Goal: Task Accomplishment & Management: Use online tool/utility

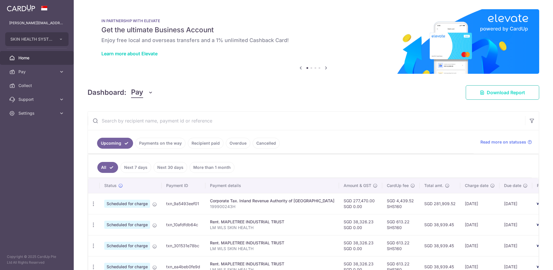
click at [510, 93] on span "Download Report" at bounding box center [506, 92] width 38 height 7
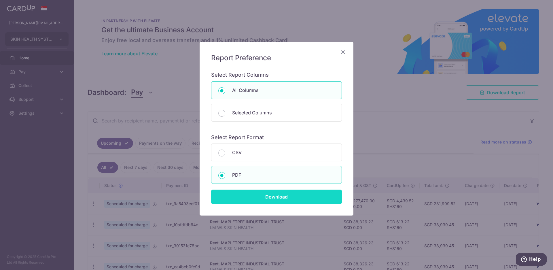
click at [252, 193] on input "Download" at bounding box center [276, 197] width 131 height 14
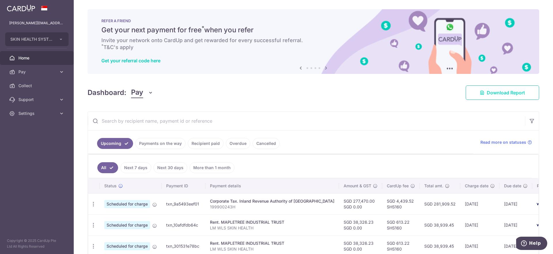
click at [501, 95] on span "Download Report" at bounding box center [506, 92] width 38 height 7
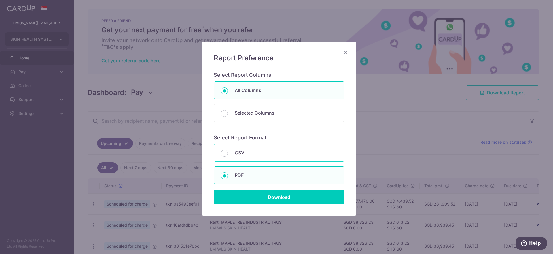
click at [230, 152] on div "CSV" at bounding box center [279, 153] width 131 height 18
radio input "true"
drag, startPoint x: 270, startPoint y: 199, endPoint x: 290, endPoint y: 152, distance: 50.7
click at [271, 197] on input "Download" at bounding box center [279, 197] width 131 height 14
